Goal: Information Seeking & Learning: Learn about a topic

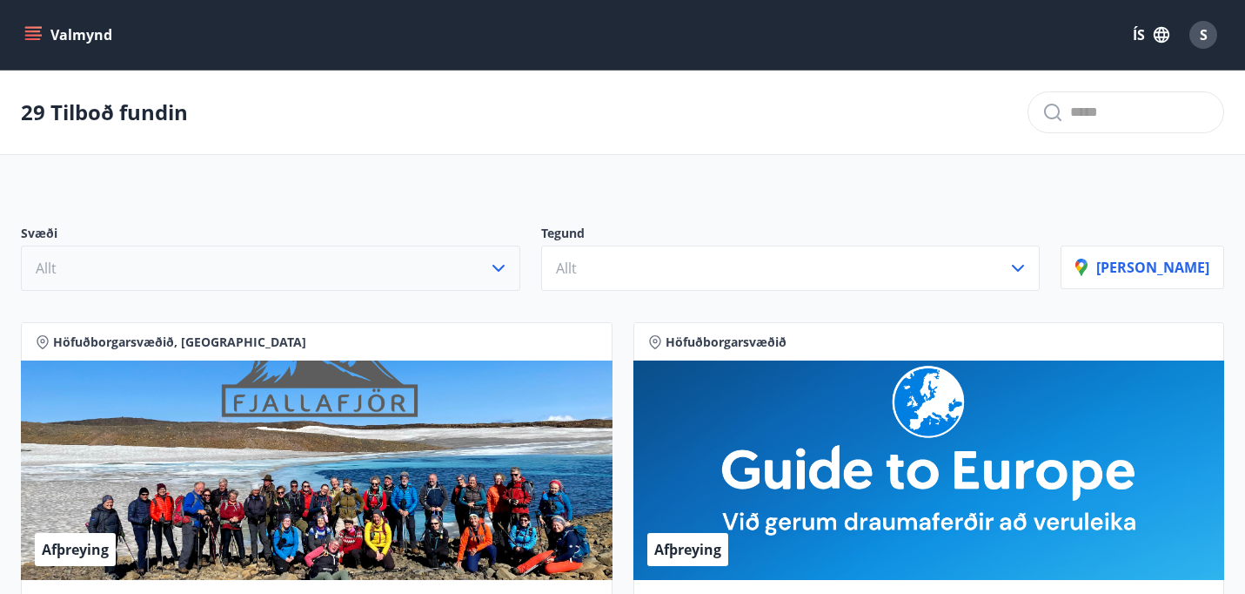
click at [357, 262] on button "Allt" at bounding box center [271, 267] width 500 height 45
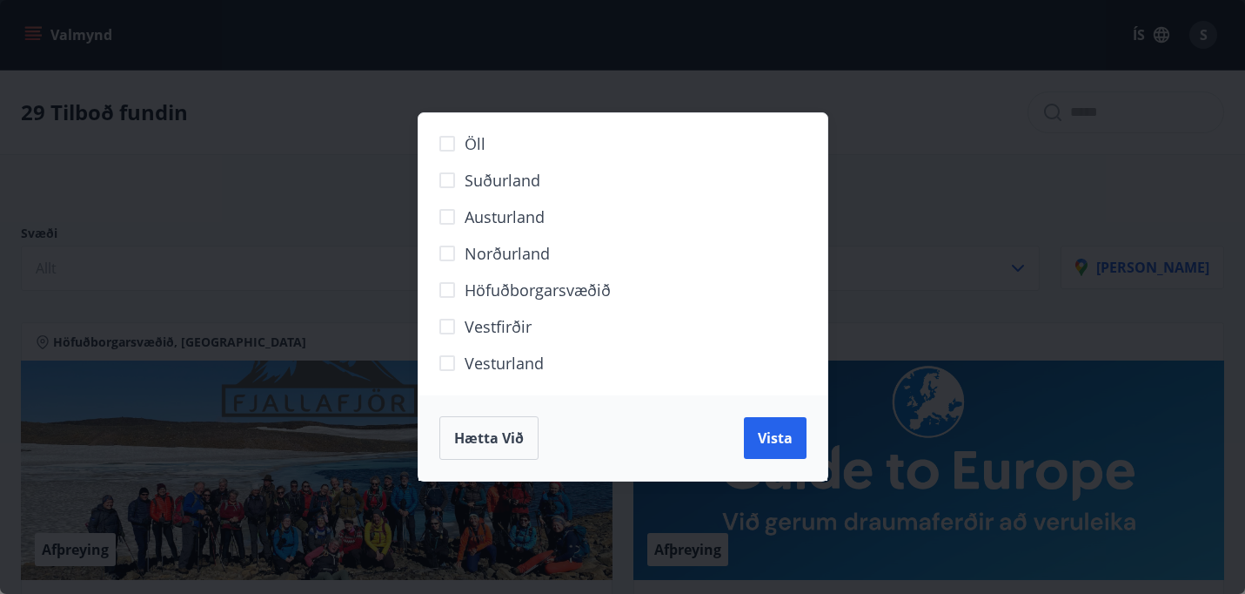
click at [479, 255] on span "Norðurland" at bounding box center [507, 253] width 85 height 23
click at [790, 451] on button "Vista" at bounding box center [775, 438] width 63 height 42
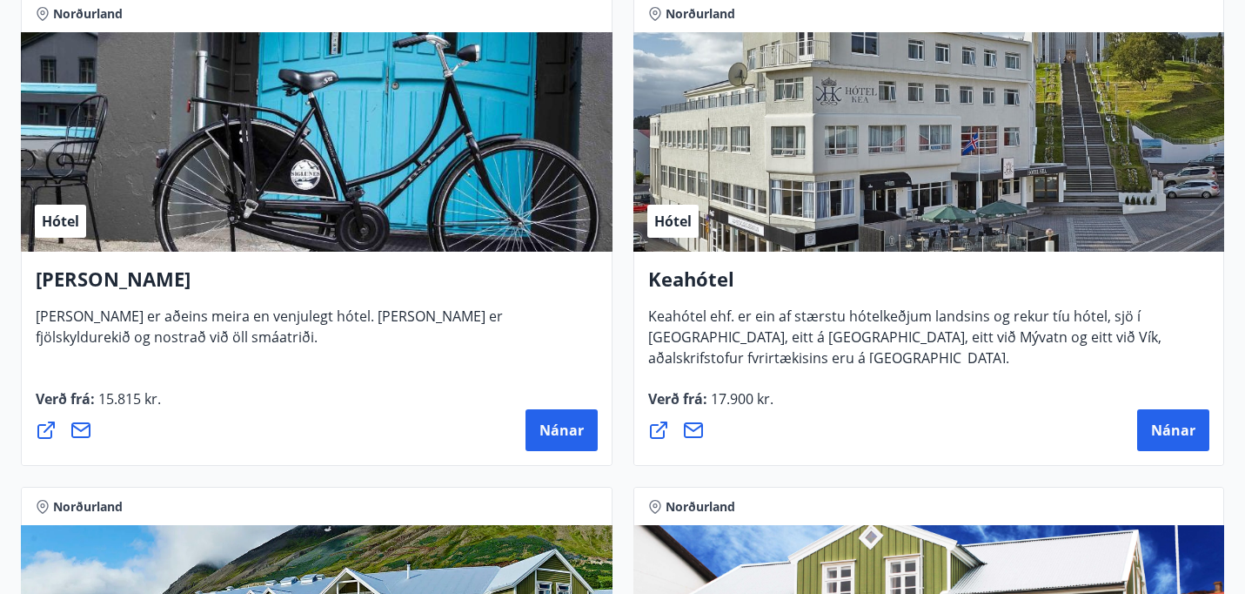
scroll to position [430, 0]
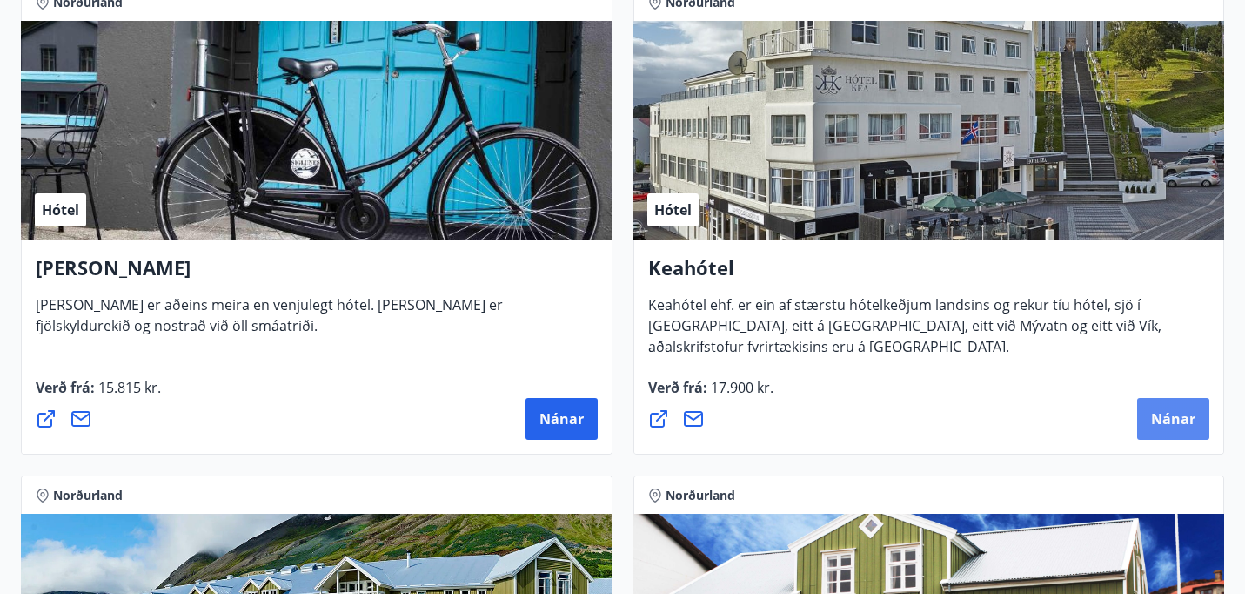
click at [1185, 425] on span "Nánar" at bounding box center [1173, 418] width 44 height 19
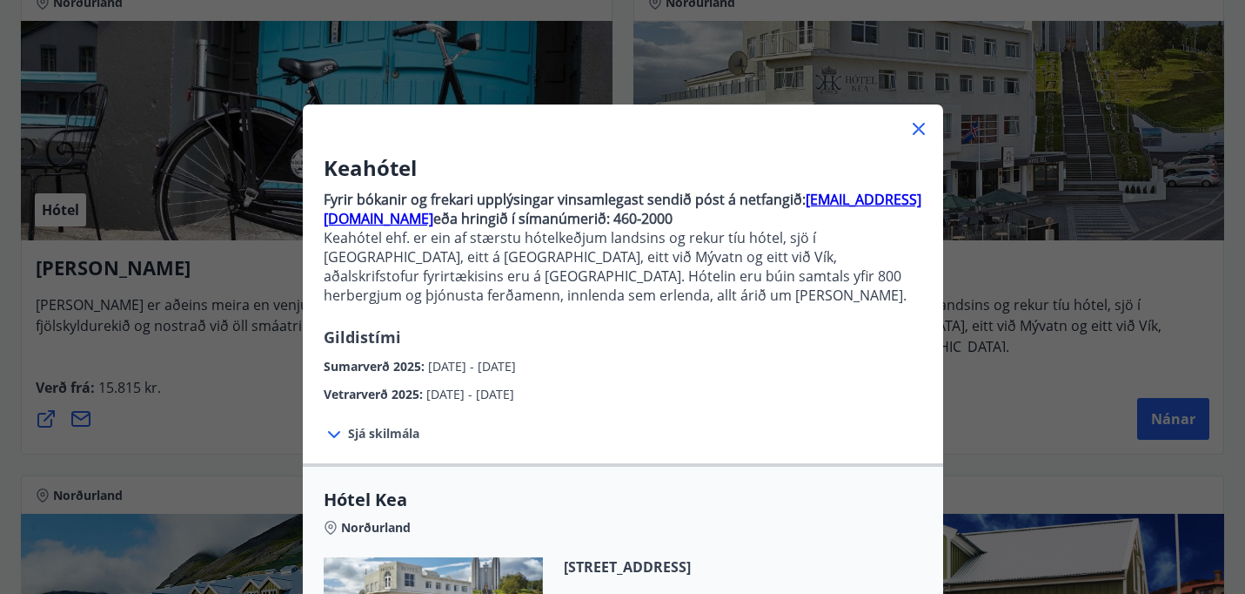
click at [377, 434] on span "Sjá skilmála" at bounding box center [383, 433] width 71 height 17
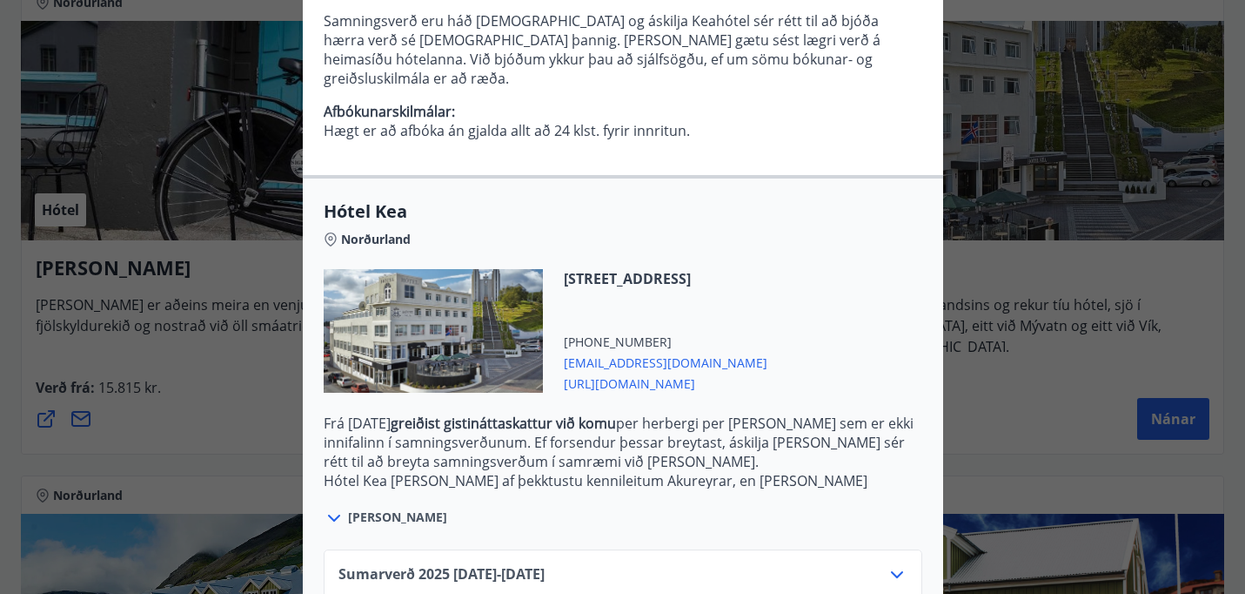
scroll to position [542, 0]
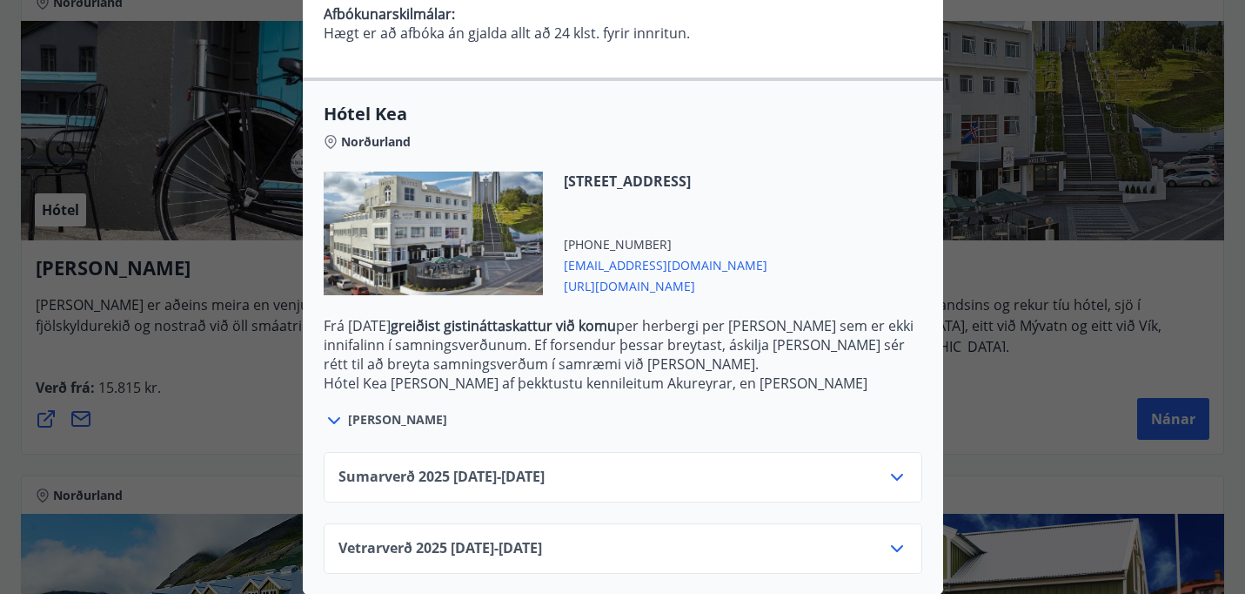
click at [617, 473] on div "Sumarverð [PHONE_NUMBER][DATE] - [DATE]" at bounding box center [623, 484] width 569 height 35
click at [893, 480] on icon at bounding box center [897, 477] width 21 height 21
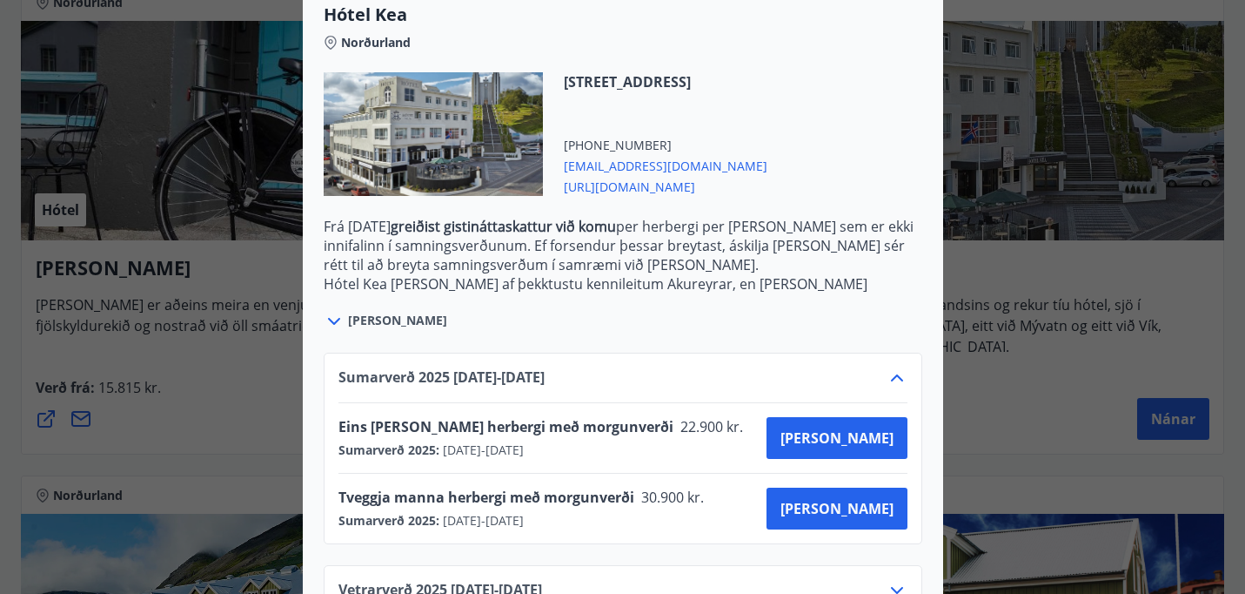
scroll to position [683, 0]
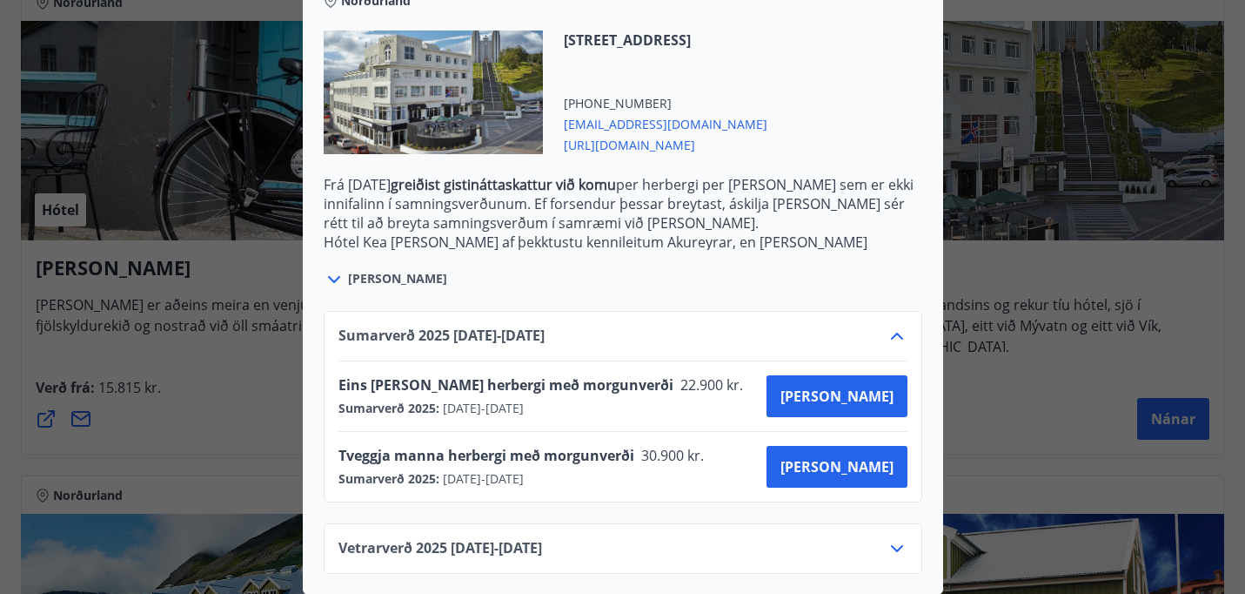
click at [199, 345] on div "Keahótel Fyrir bókanir og frekari upplýsingar vinsamlegast sendið póst á netfan…" at bounding box center [622, 297] width 1245 height 594
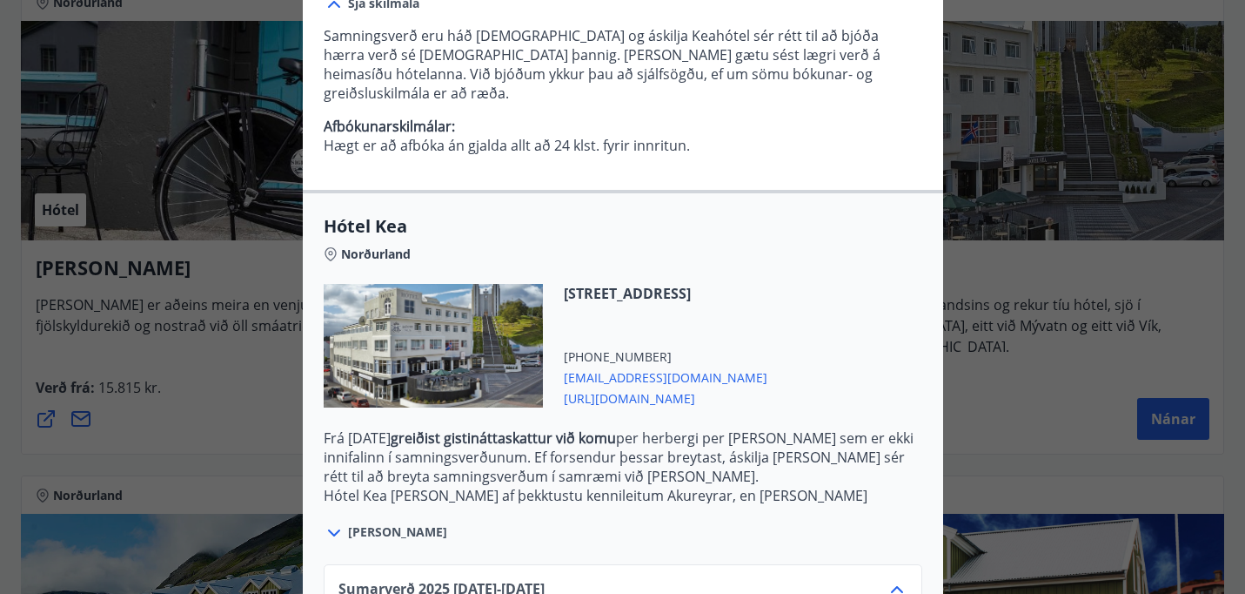
scroll to position [0, 0]
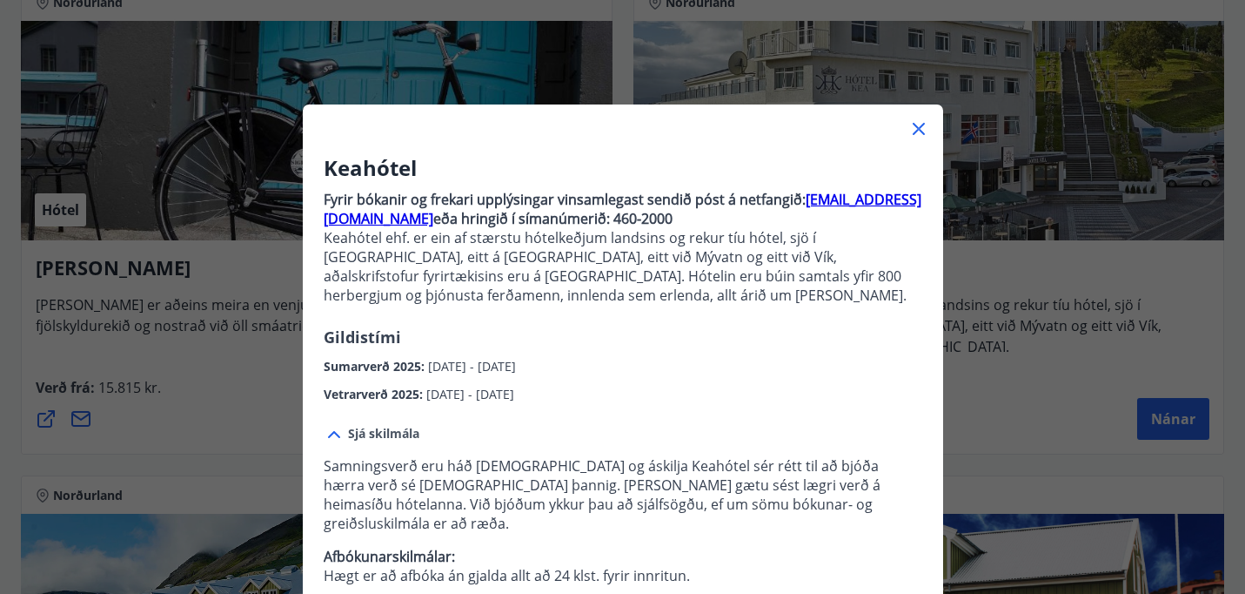
click at [917, 136] on icon at bounding box center [919, 128] width 21 height 21
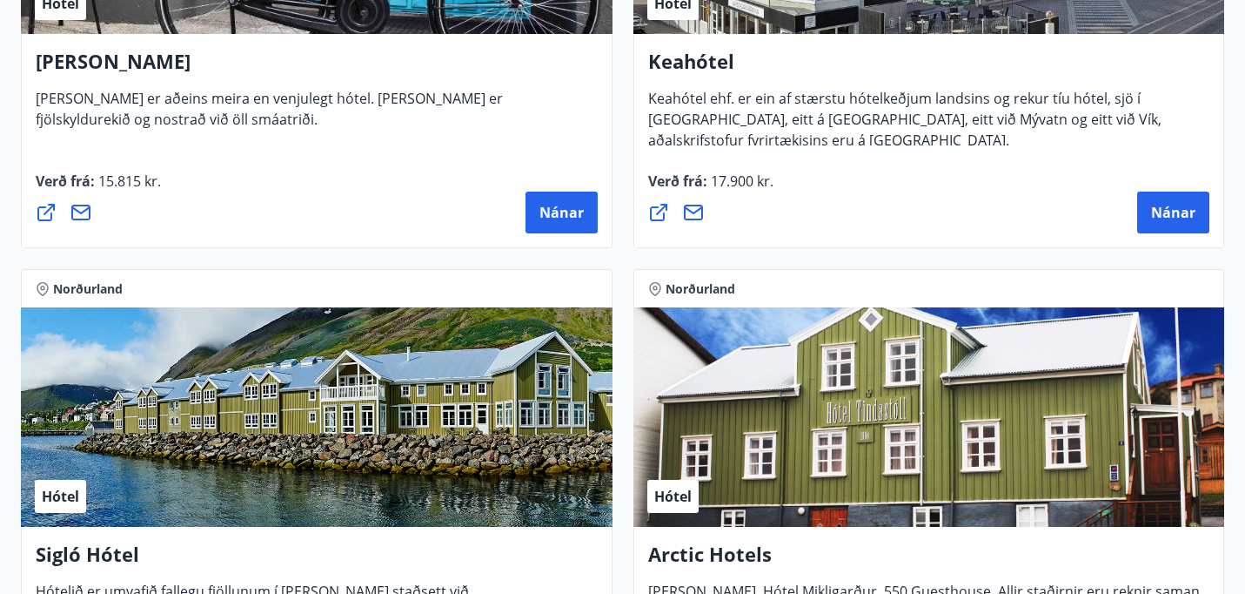
scroll to position [870, 0]
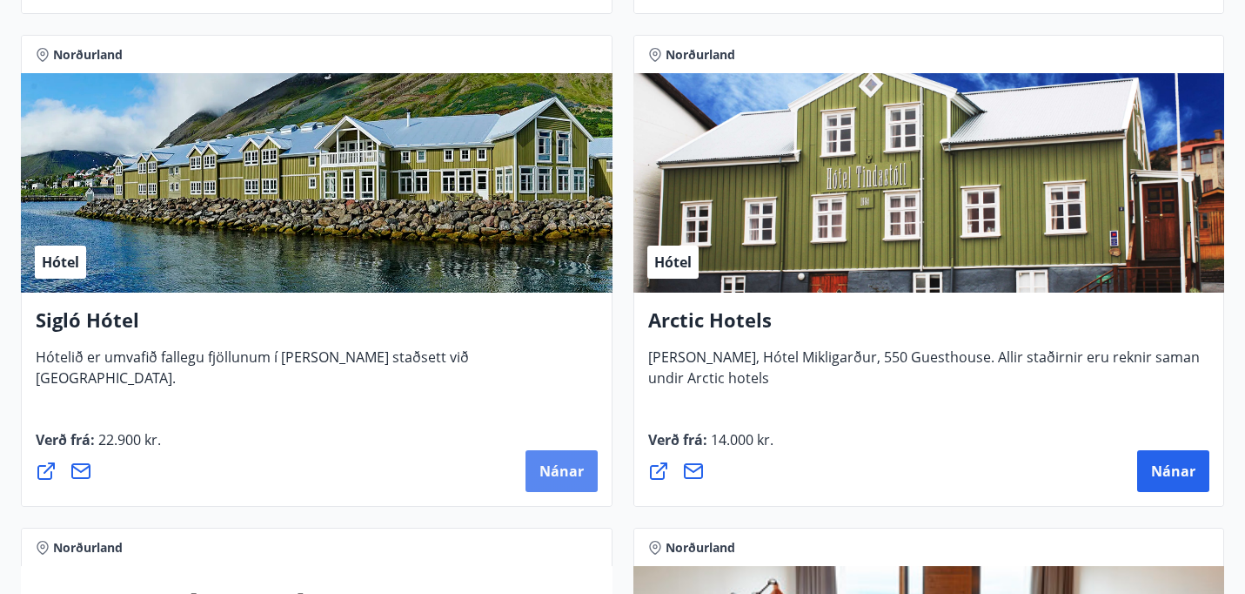
click at [562, 460] on button "Nánar" at bounding box center [562, 471] width 72 height 42
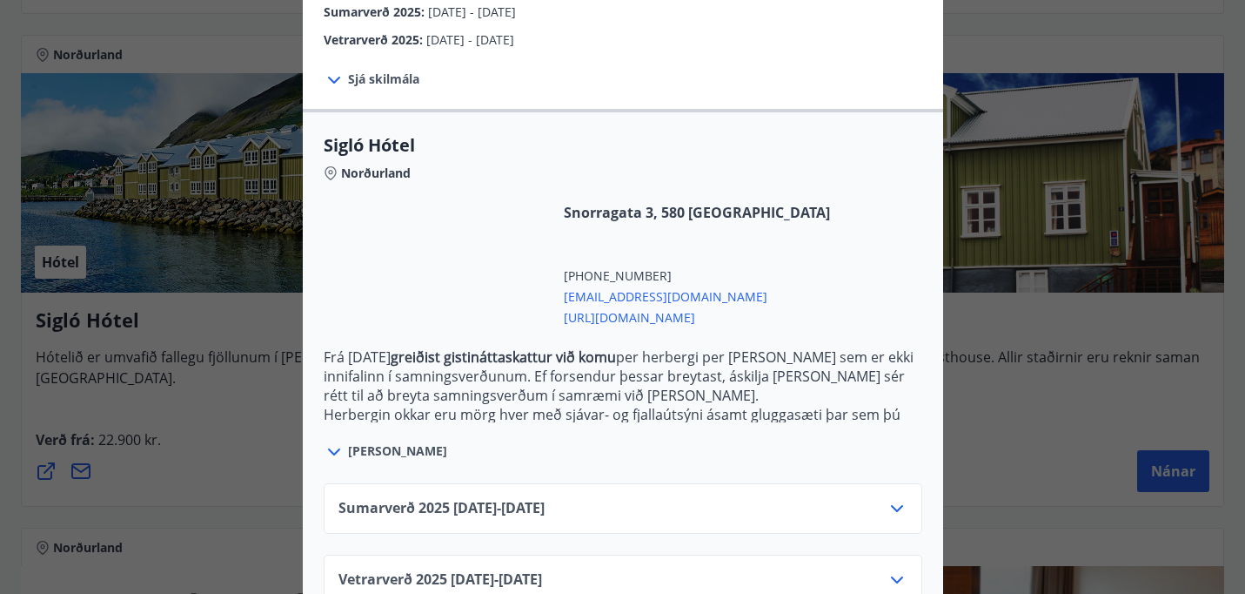
scroll to position [386, 0]
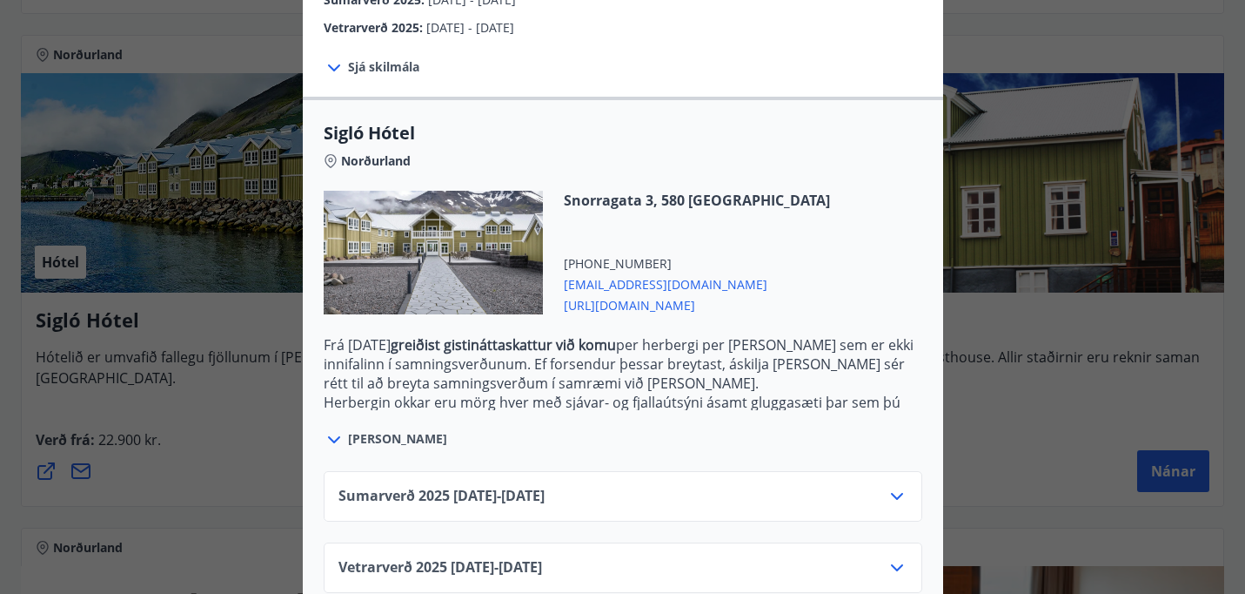
click at [890, 486] on icon at bounding box center [897, 496] width 21 height 21
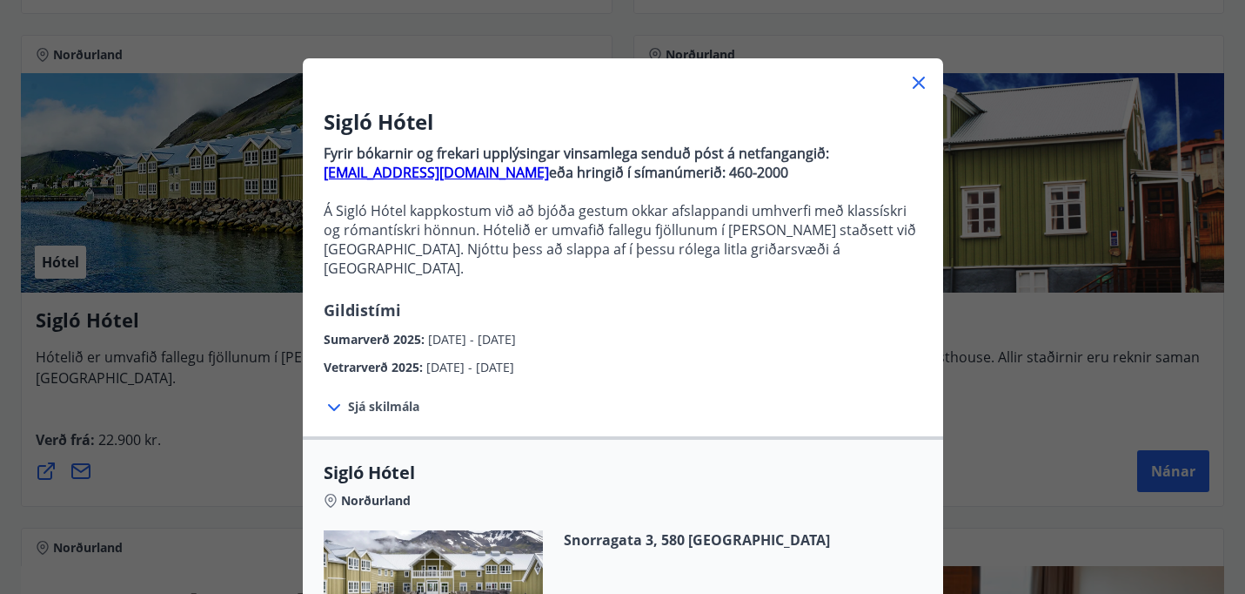
scroll to position [0, 0]
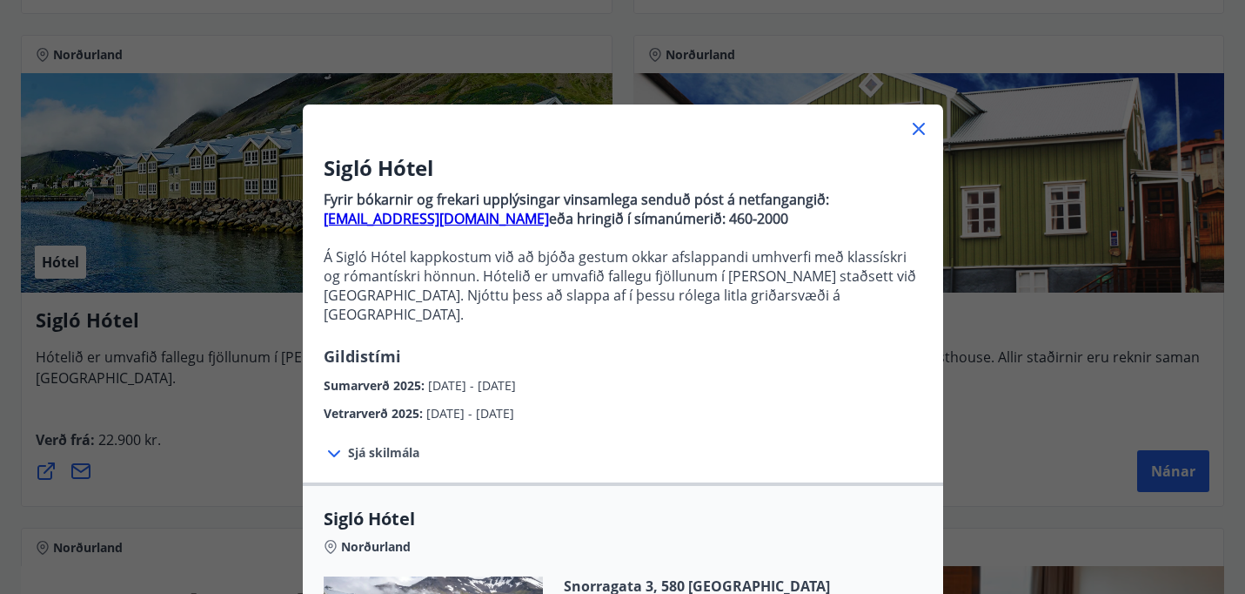
click at [919, 122] on icon at bounding box center [919, 128] width 21 height 21
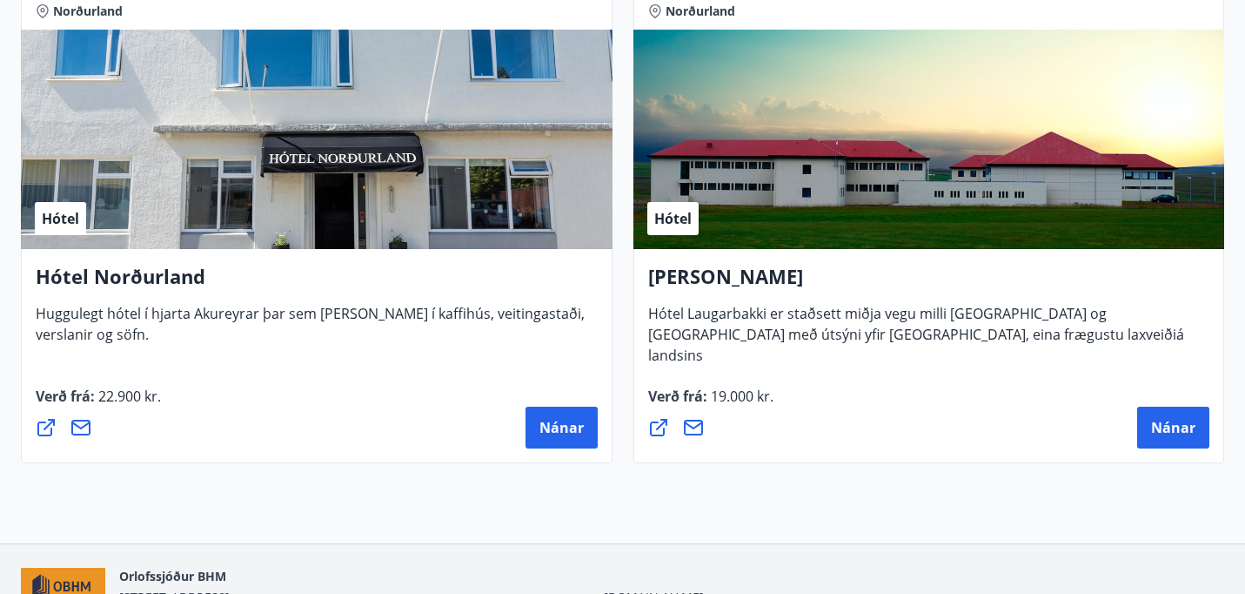
scroll to position [1896, 0]
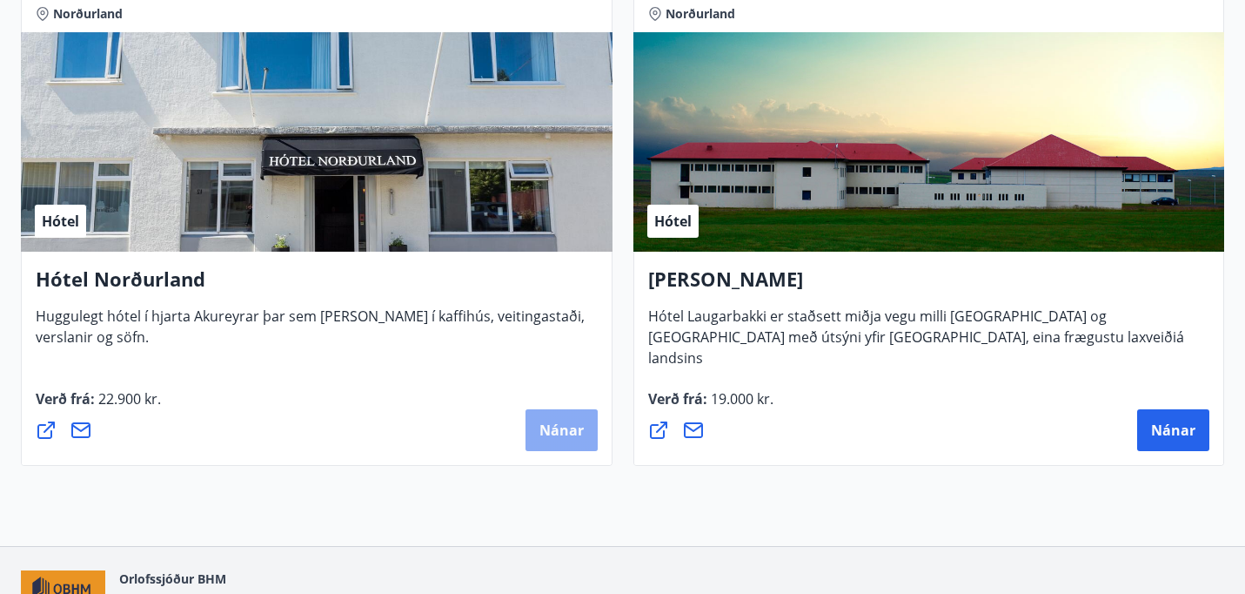
click at [549, 447] on button "Nánar" at bounding box center [562, 430] width 72 height 42
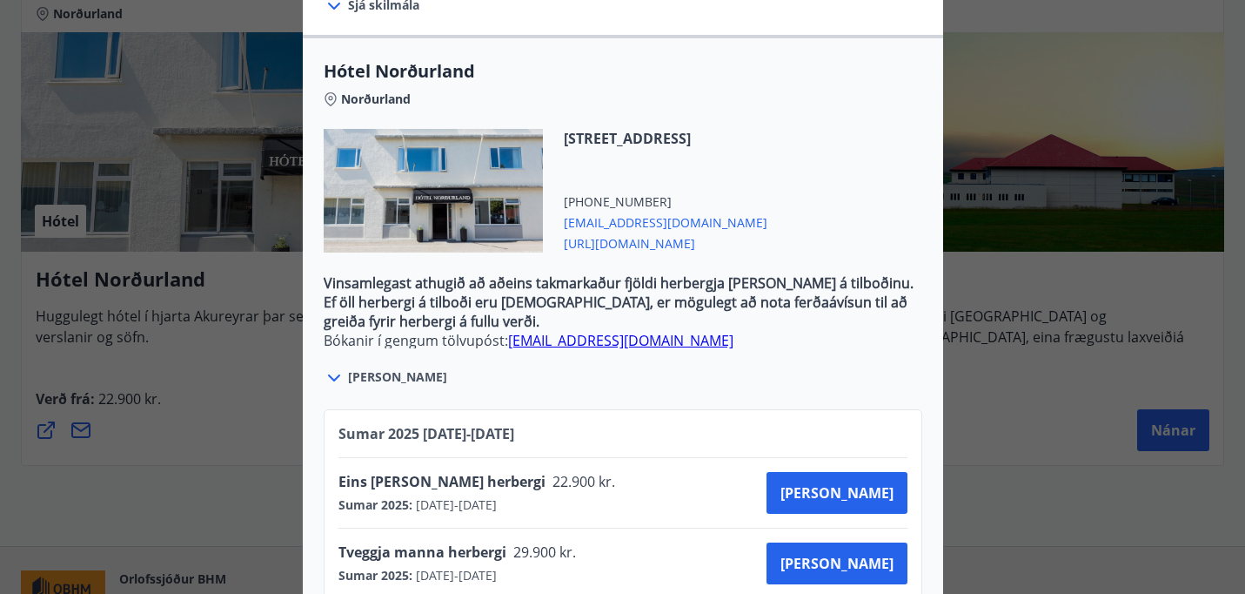
scroll to position [592, 0]
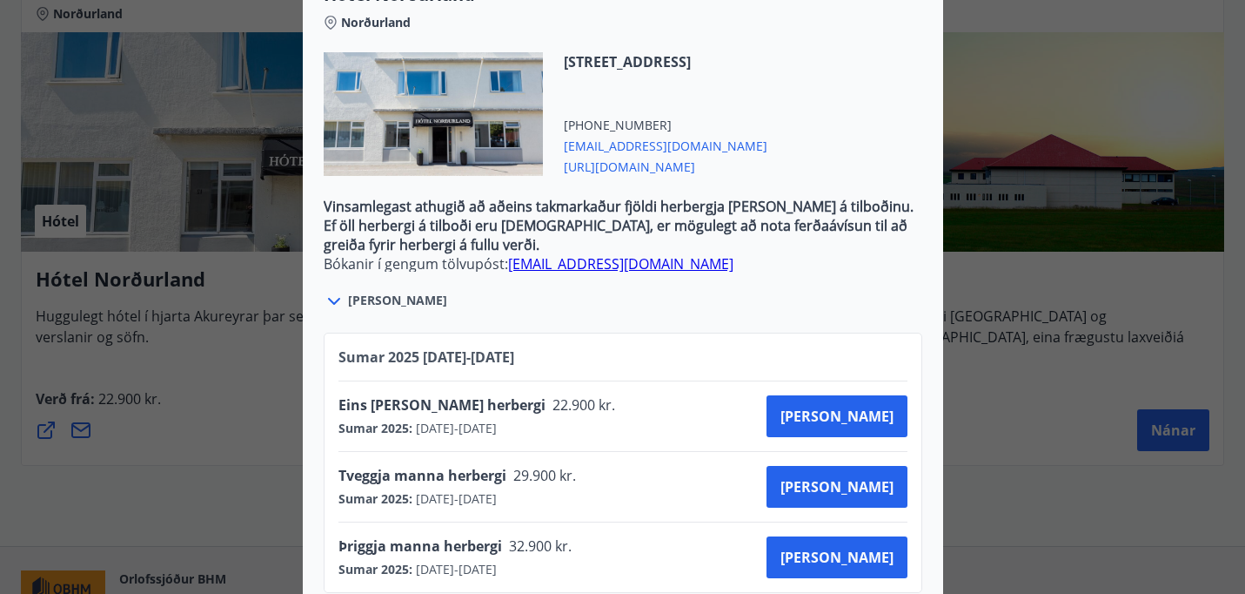
click at [222, 386] on div "Hótel Norðurland Bókanir í gengum tölvupóst: [EMAIL_ADDRESS][DOMAIN_NAME] Taka …" at bounding box center [622, 297] width 1245 height 594
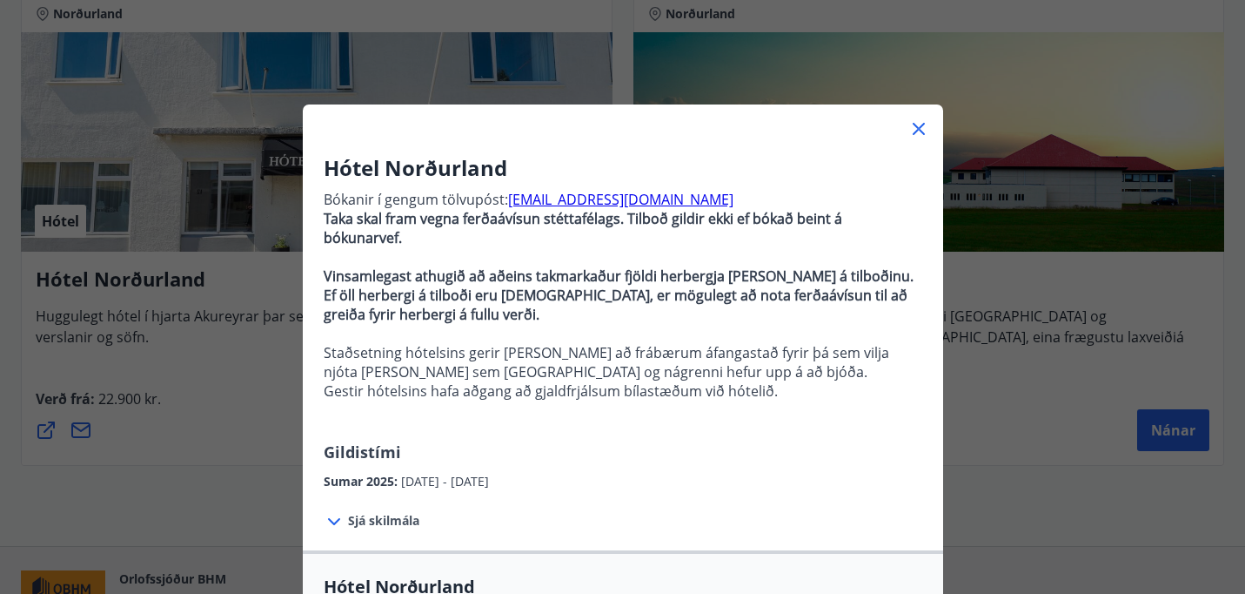
click at [924, 126] on icon at bounding box center [919, 128] width 21 height 21
